Goal: Task Accomplishment & Management: Complete application form

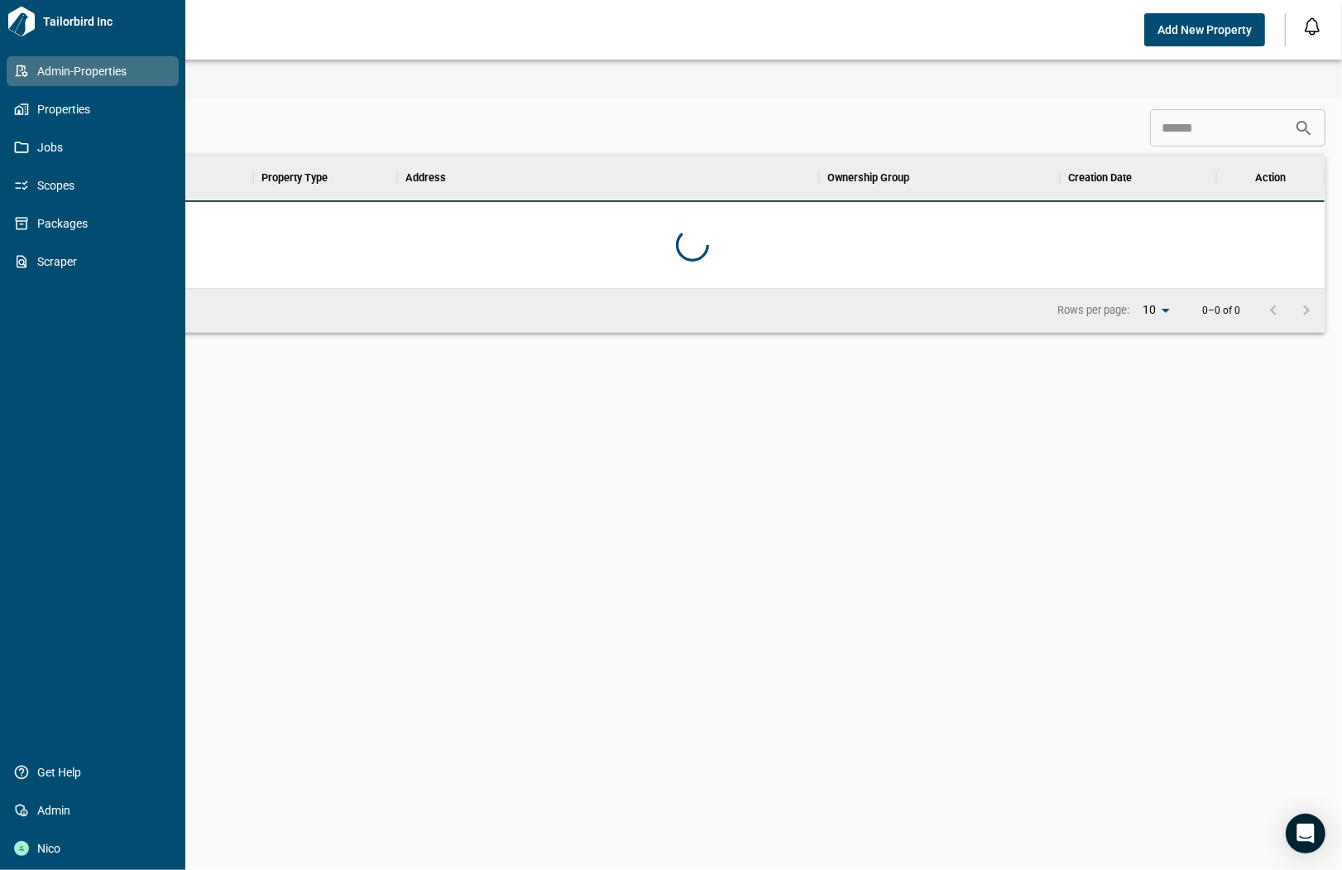
scroll to position [118, 1258]
click at [22, 176] on link "Scopes" at bounding box center [93, 185] width 172 height 30
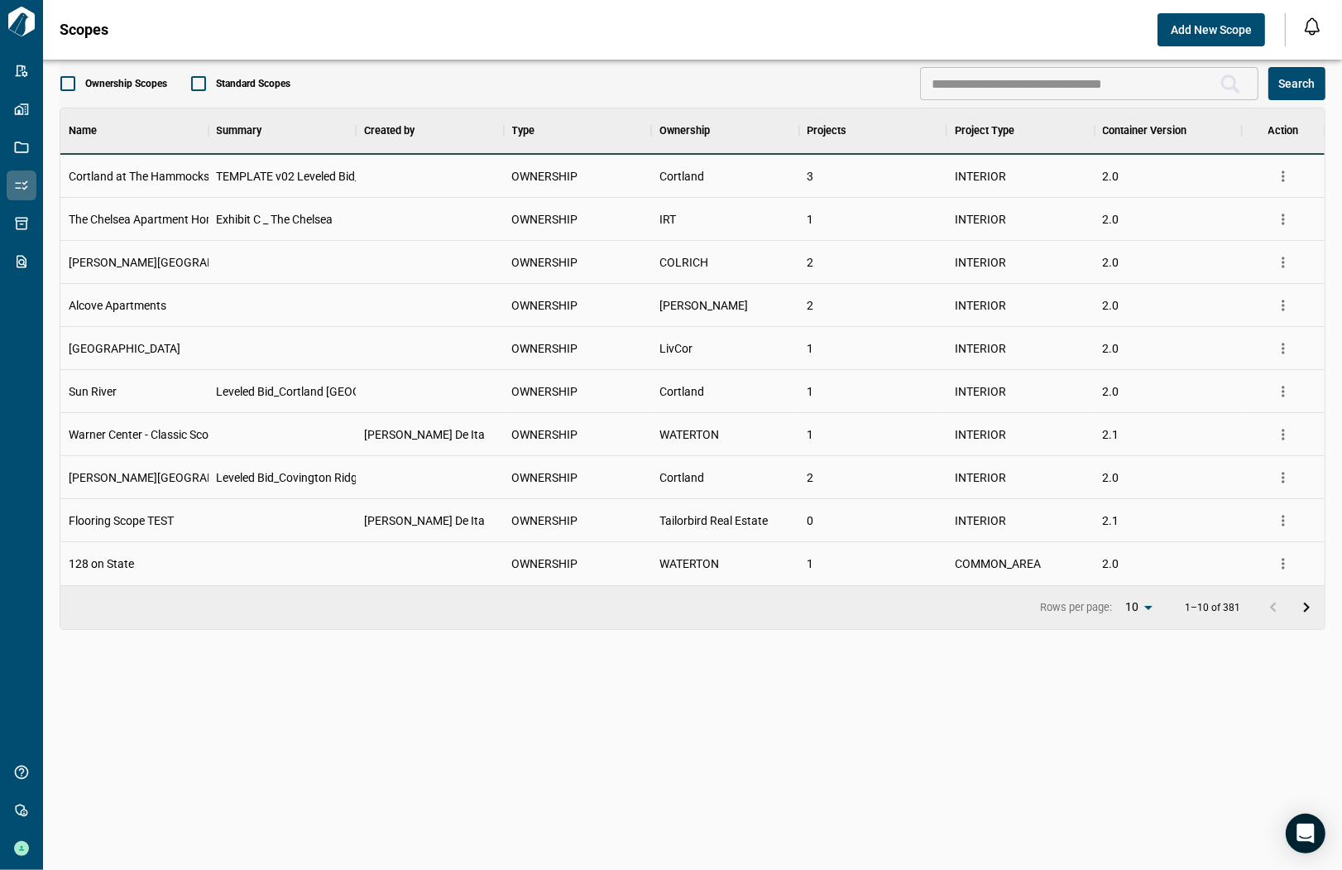
scroll to position [463, 1258]
click at [1182, 30] on span "Add New Scope" at bounding box center [1211, 30] width 81 height 17
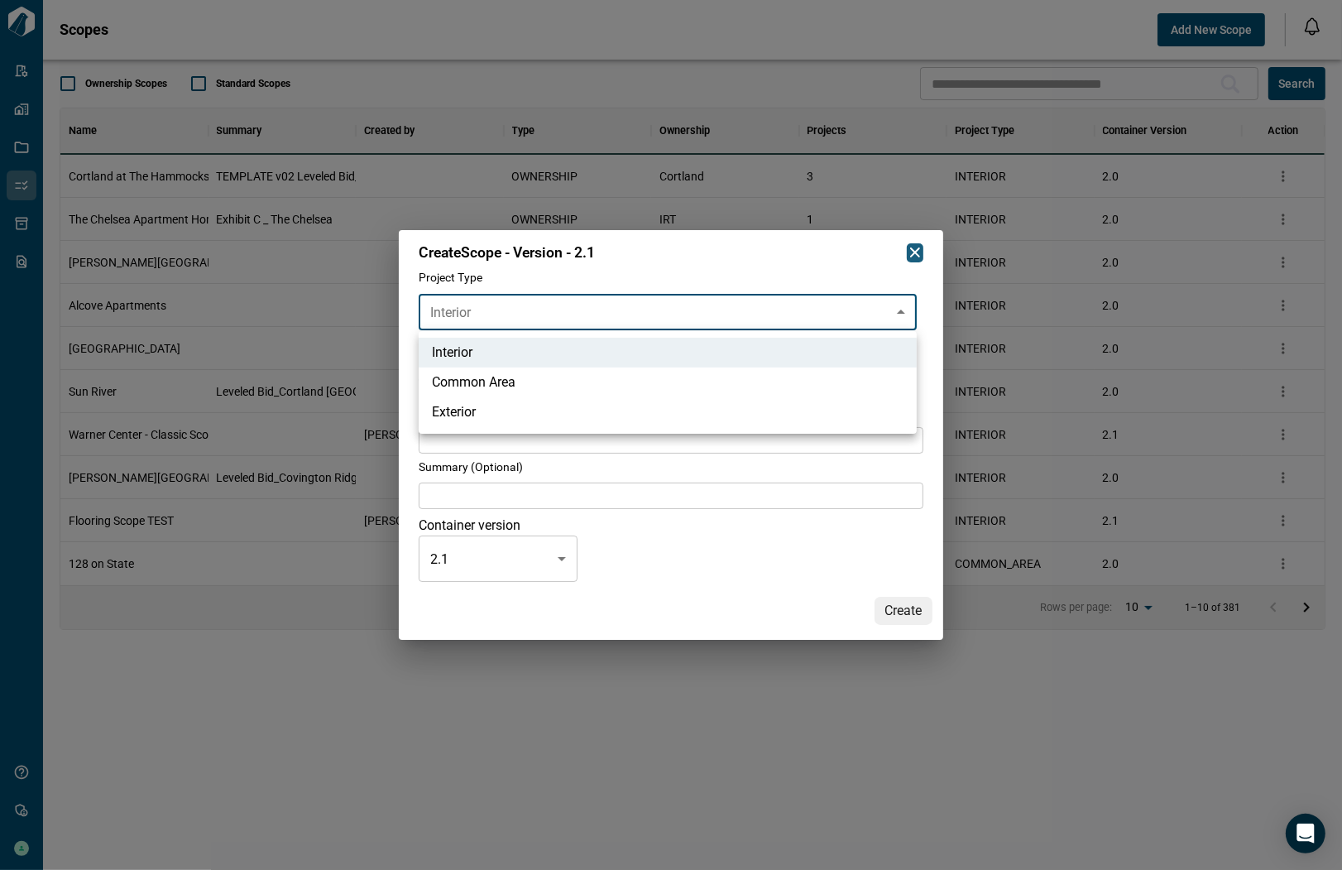
click at [600, 312] on body "Tailorbird Inc Admin-Properties Properties Jobs Scopes Packages Scraper Get Hel…" at bounding box center [671, 435] width 1342 height 870
click at [600, 312] on div at bounding box center [671, 435] width 1342 height 870
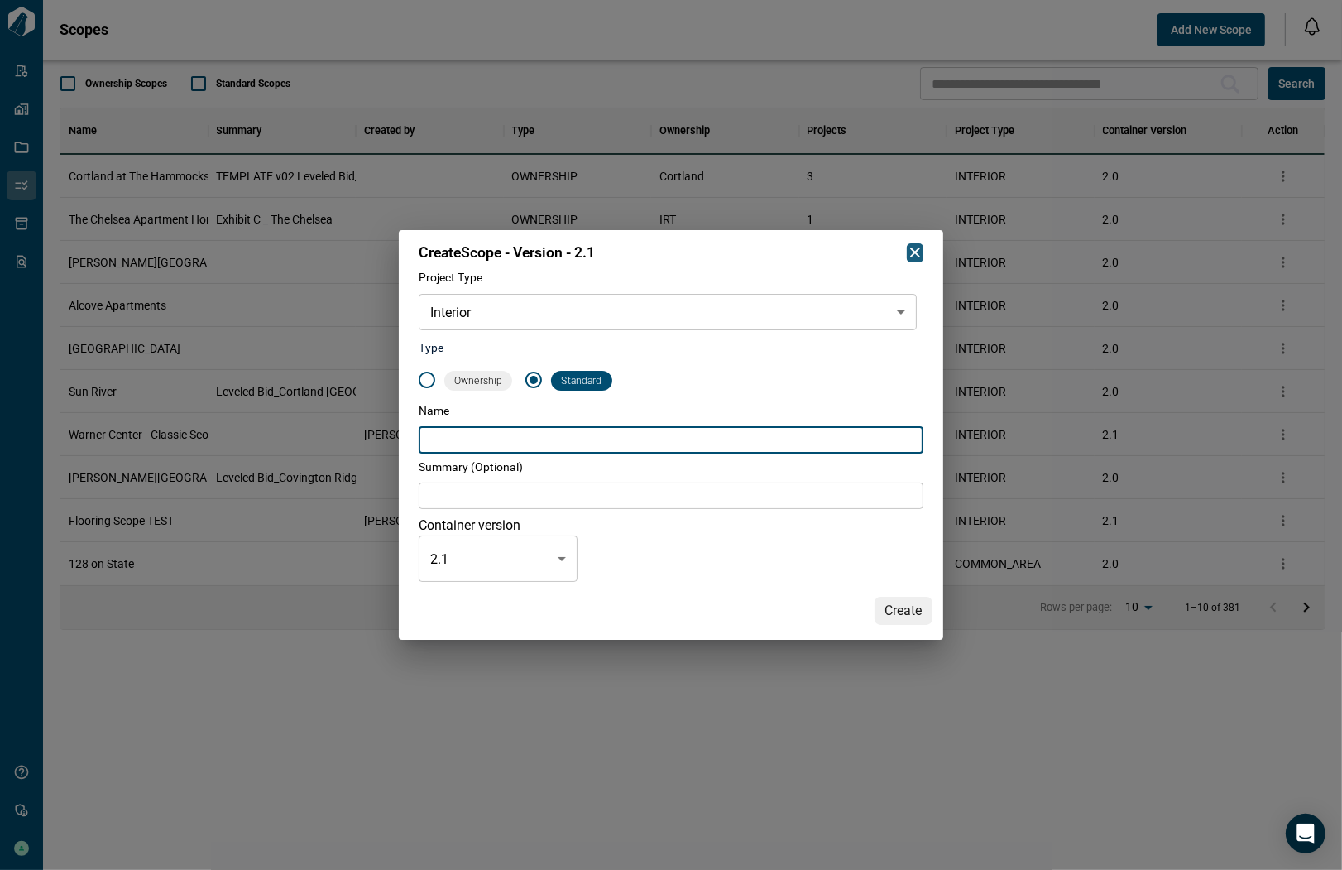
click at [526, 449] on input "text" at bounding box center [671, 440] width 505 height 26
type input "*********"
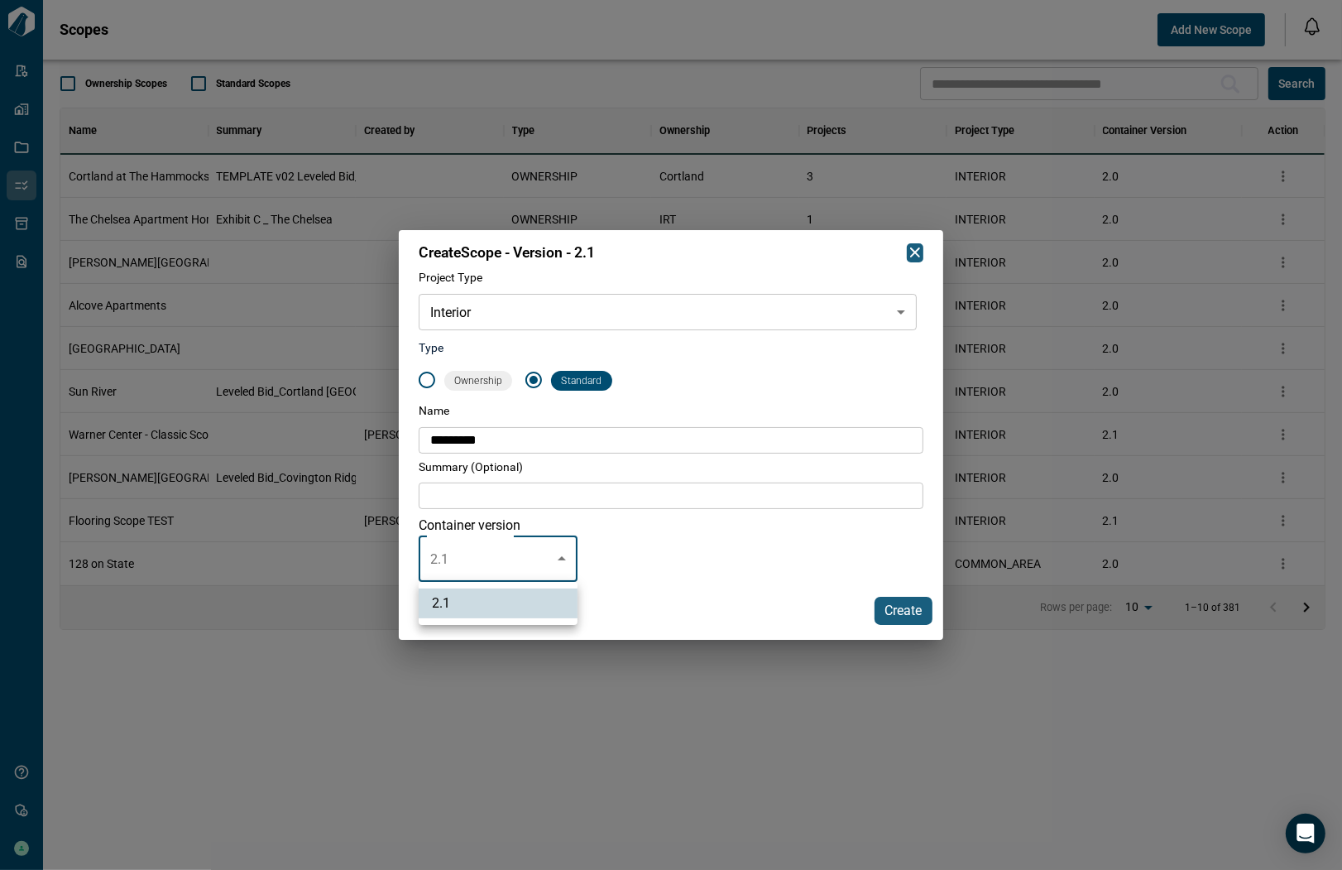
click at [566, 546] on body "Tailorbird Inc Admin-Properties Properties Jobs Scopes Packages Scraper Get Hel…" at bounding box center [671, 435] width 1342 height 870
click at [566, 546] on div at bounding box center [671, 435] width 1342 height 870
click at [632, 535] on div "Container version 2.1 *** Container version" at bounding box center [671, 549] width 505 height 66
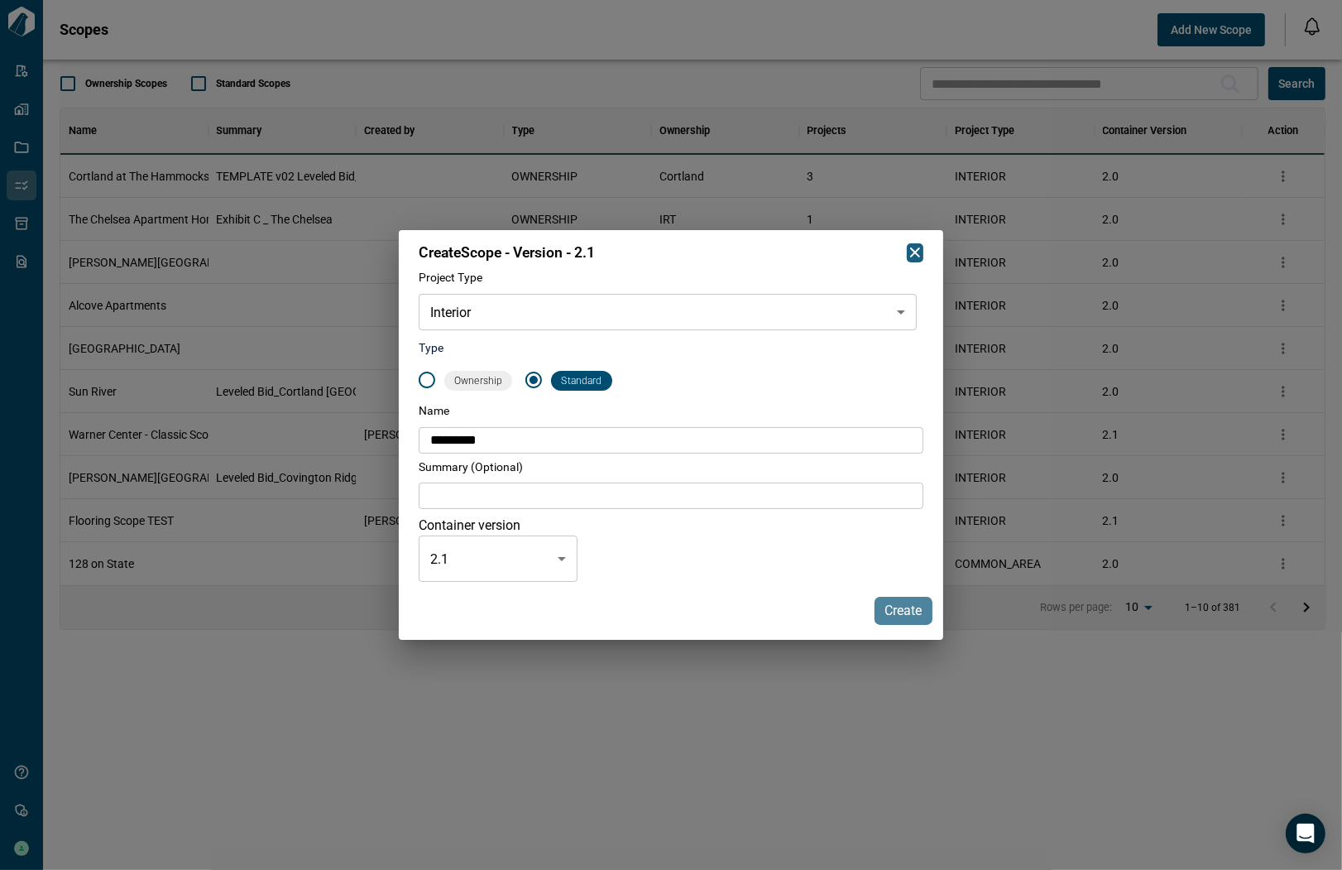
click at [895, 607] on span "Create" at bounding box center [904, 611] width 37 height 17
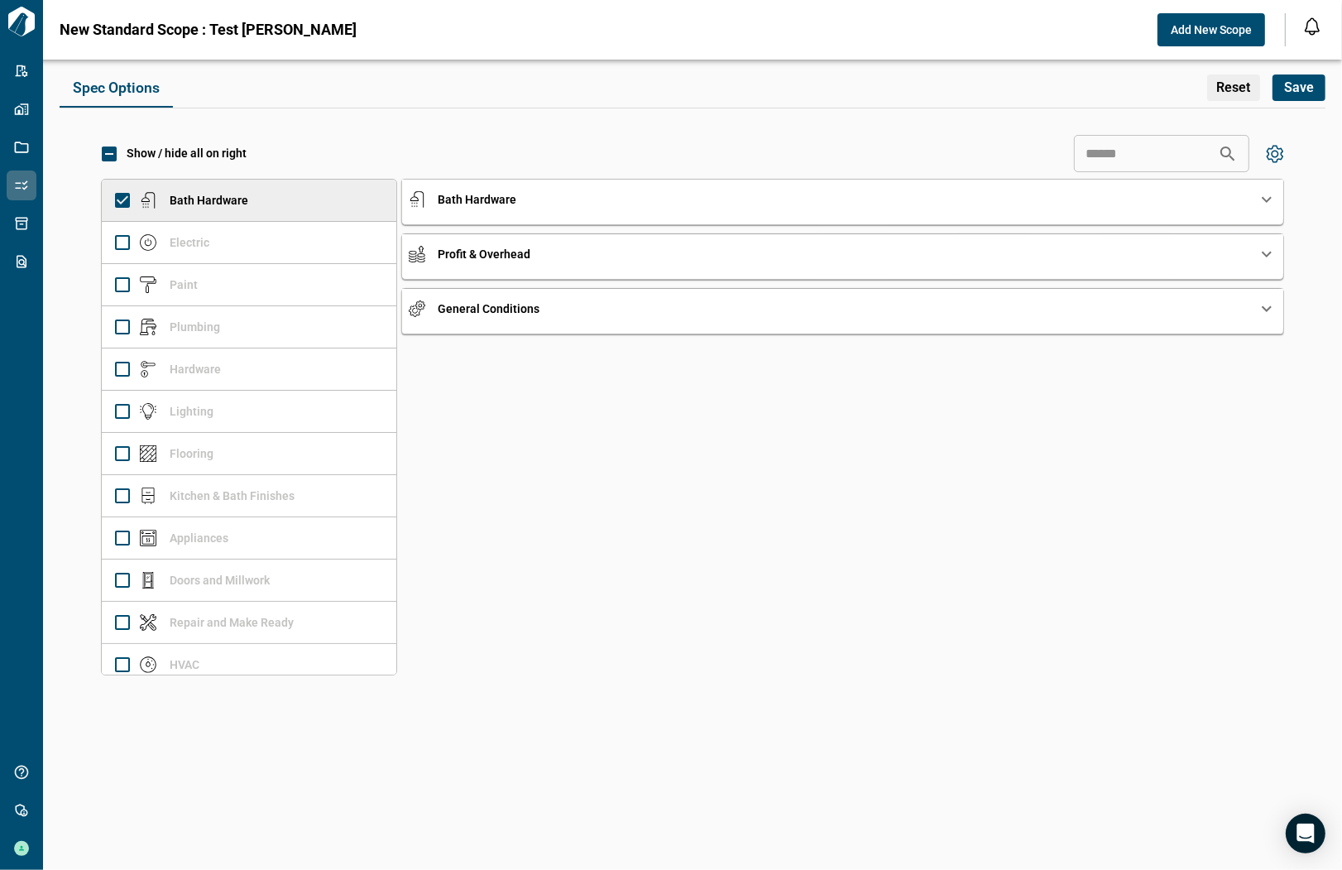
click at [544, 196] on div "Bath Hardware" at bounding box center [833, 199] width 849 height 17
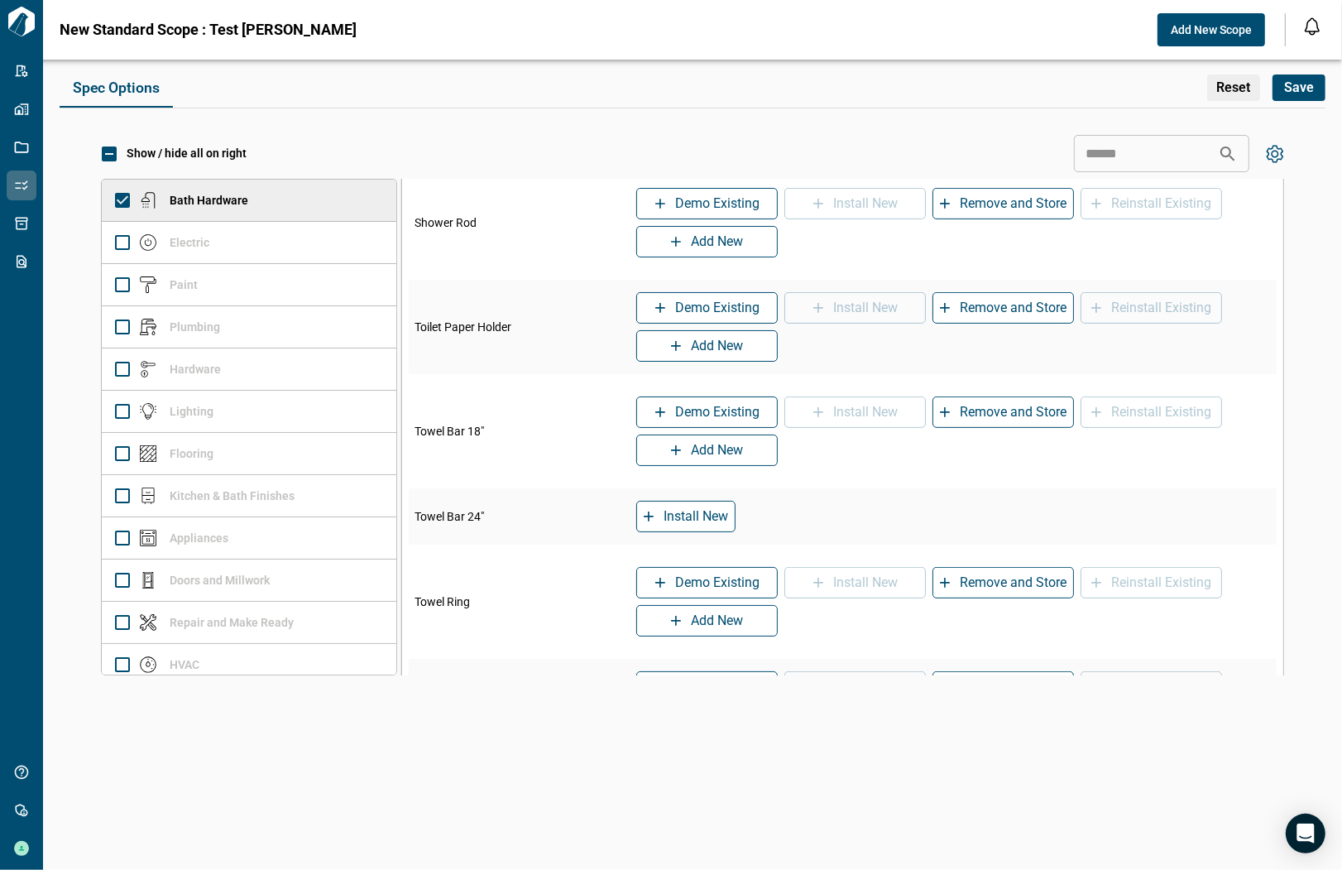
scroll to position [643, 0]
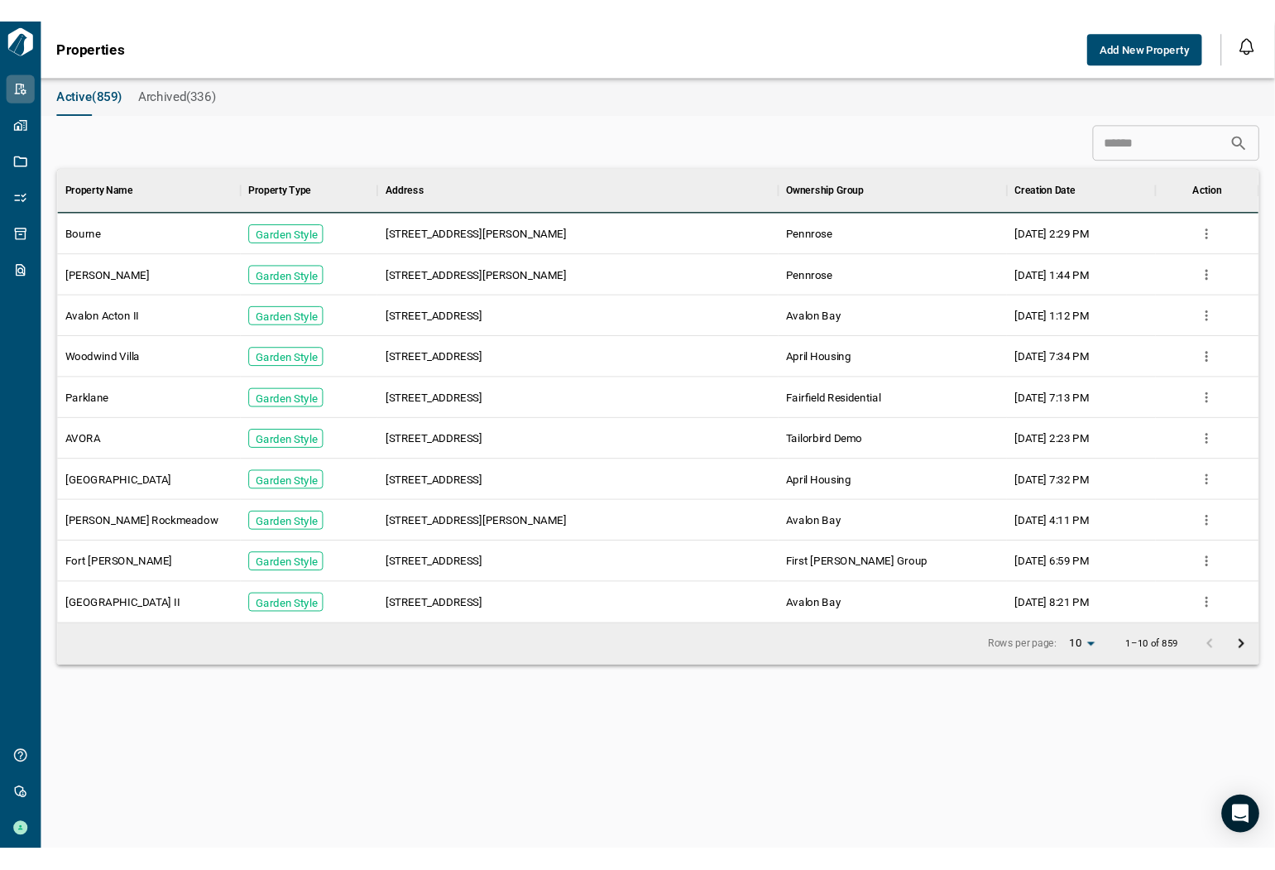
scroll to position [463, 1258]
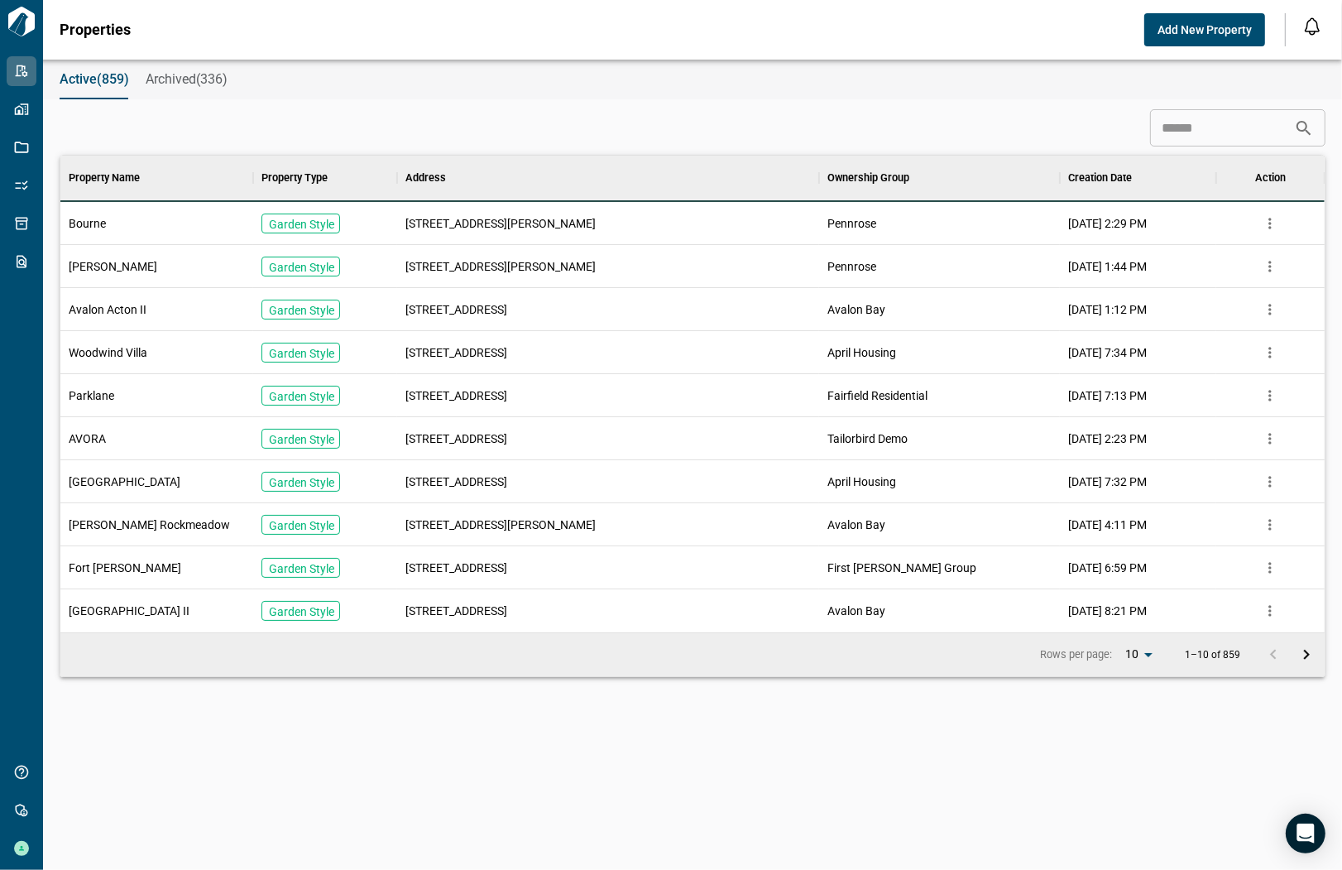
click at [1217, 747] on div "Active(859) Archived(336) ​ Property Name Property Type Address Ownership Group…" at bounding box center [671, 465] width 1342 height 810
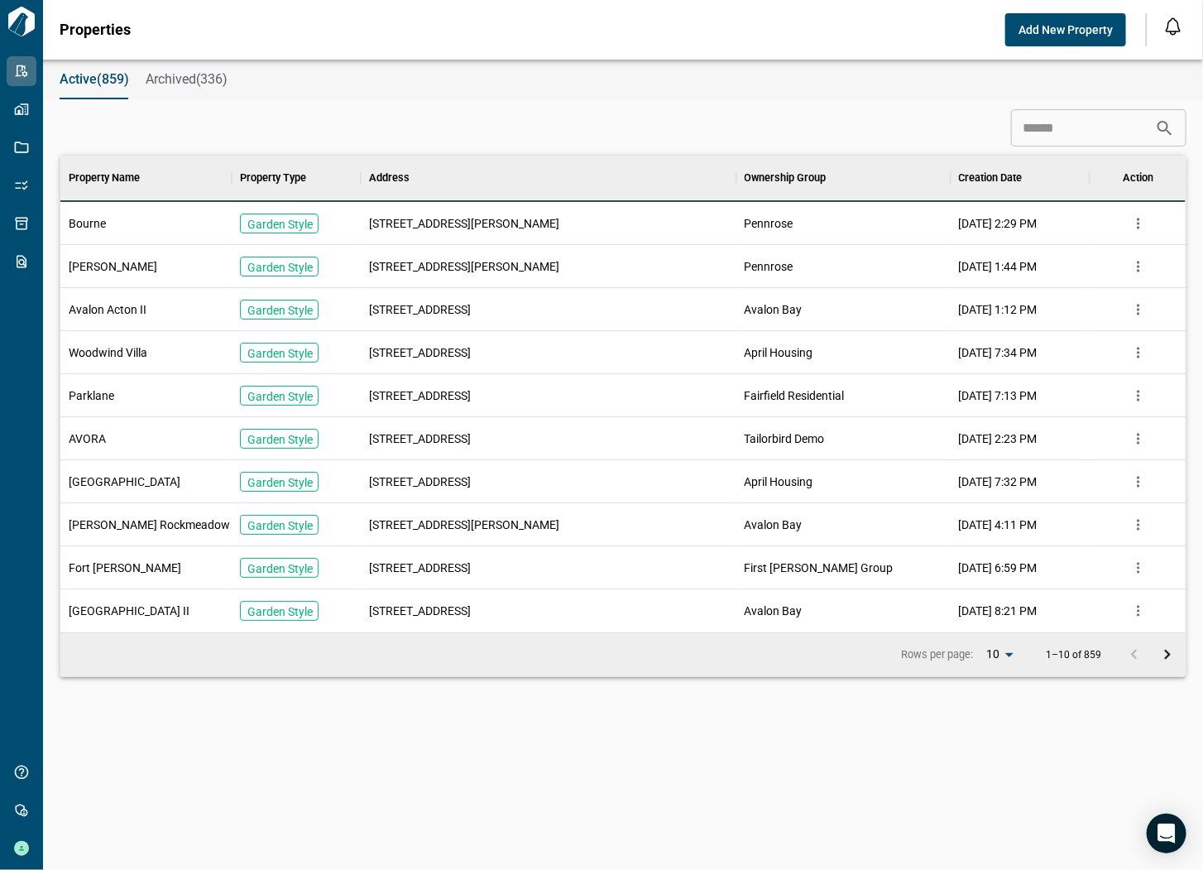
scroll to position [463, 1119]
